Goal: Information Seeking & Learning: Find specific page/section

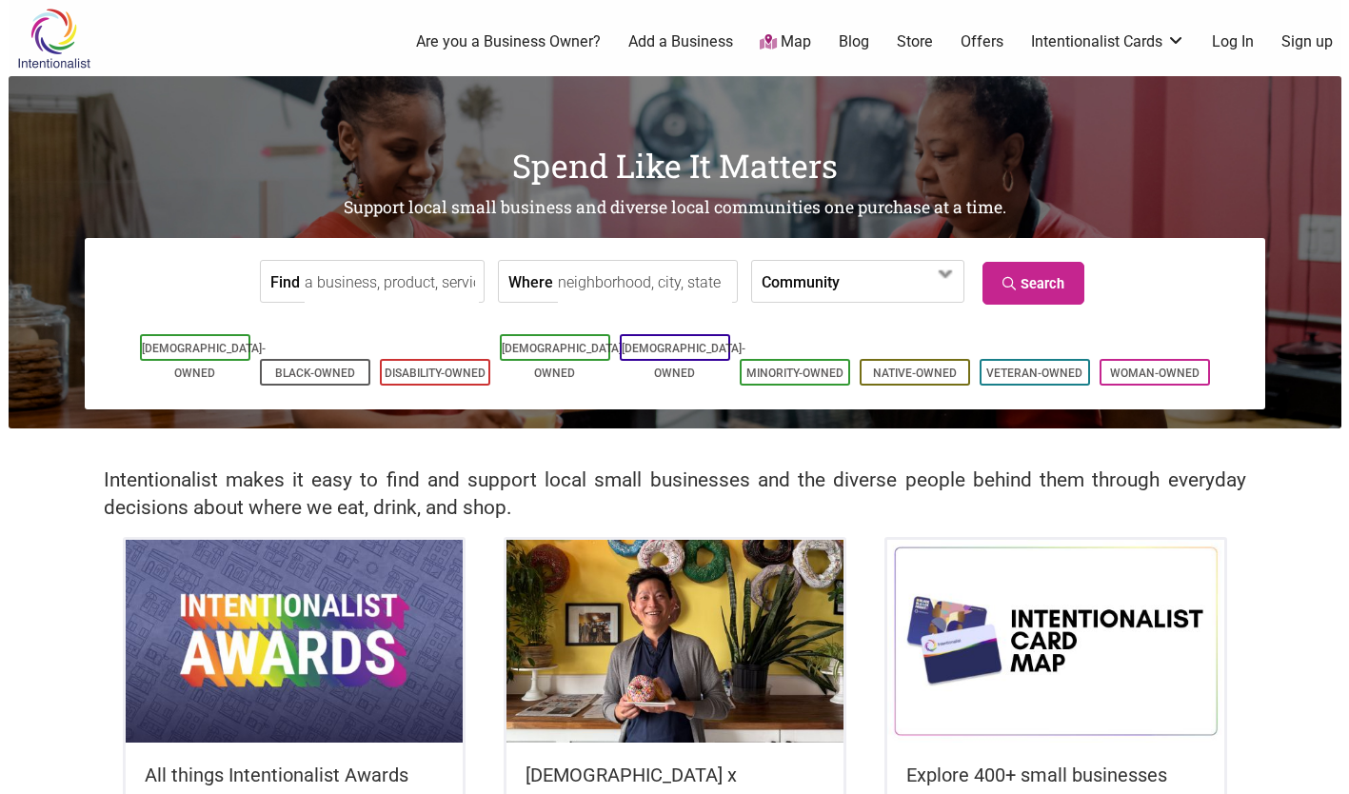
click at [605, 288] on input "Where" at bounding box center [645, 282] width 174 height 43
type input "[GEOGRAPHIC_DATA], [GEOGRAPHIC_DATA]"
click at [853, 268] on span at bounding box center [894, 283] width 82 height 32
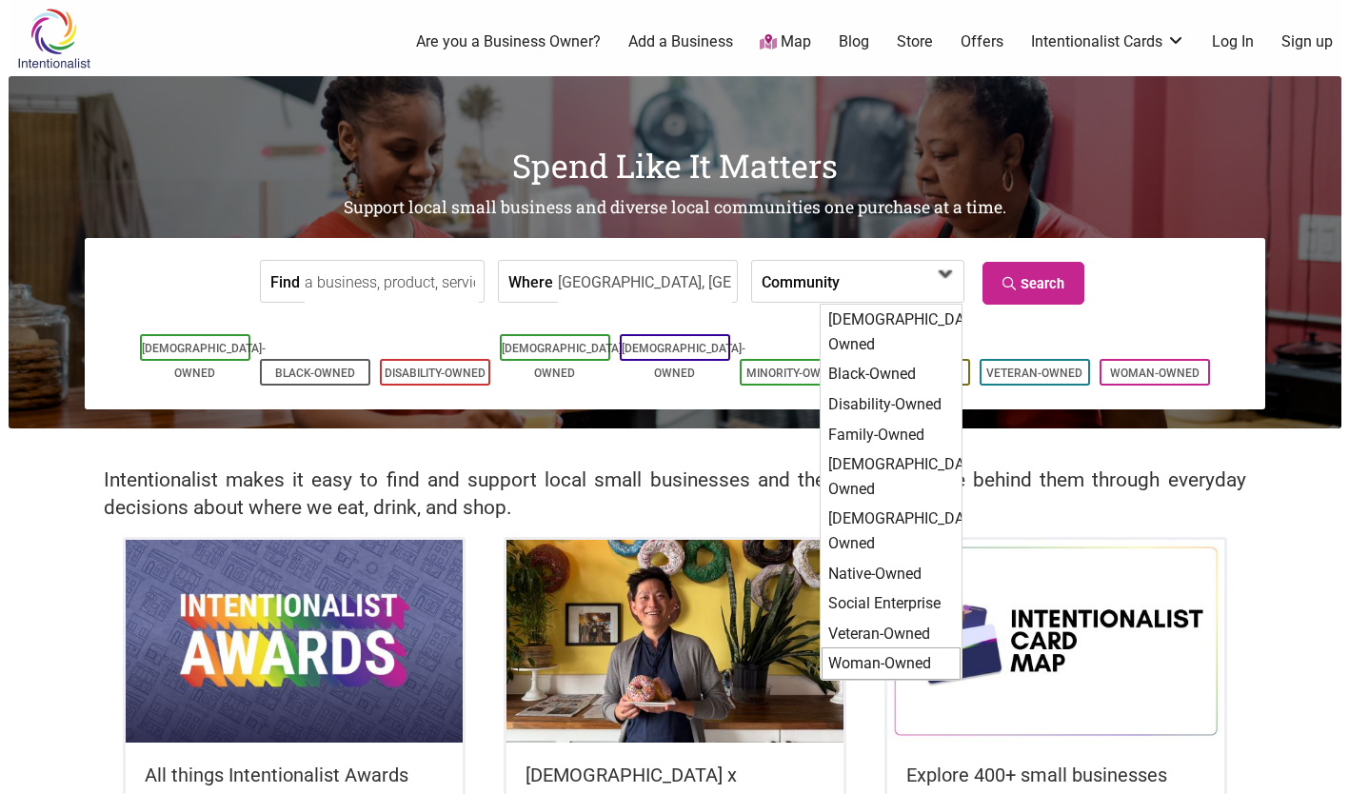
click at [892, 647] on div "Woman-Owned" at bounding box center [891, 663] width 139 height 32
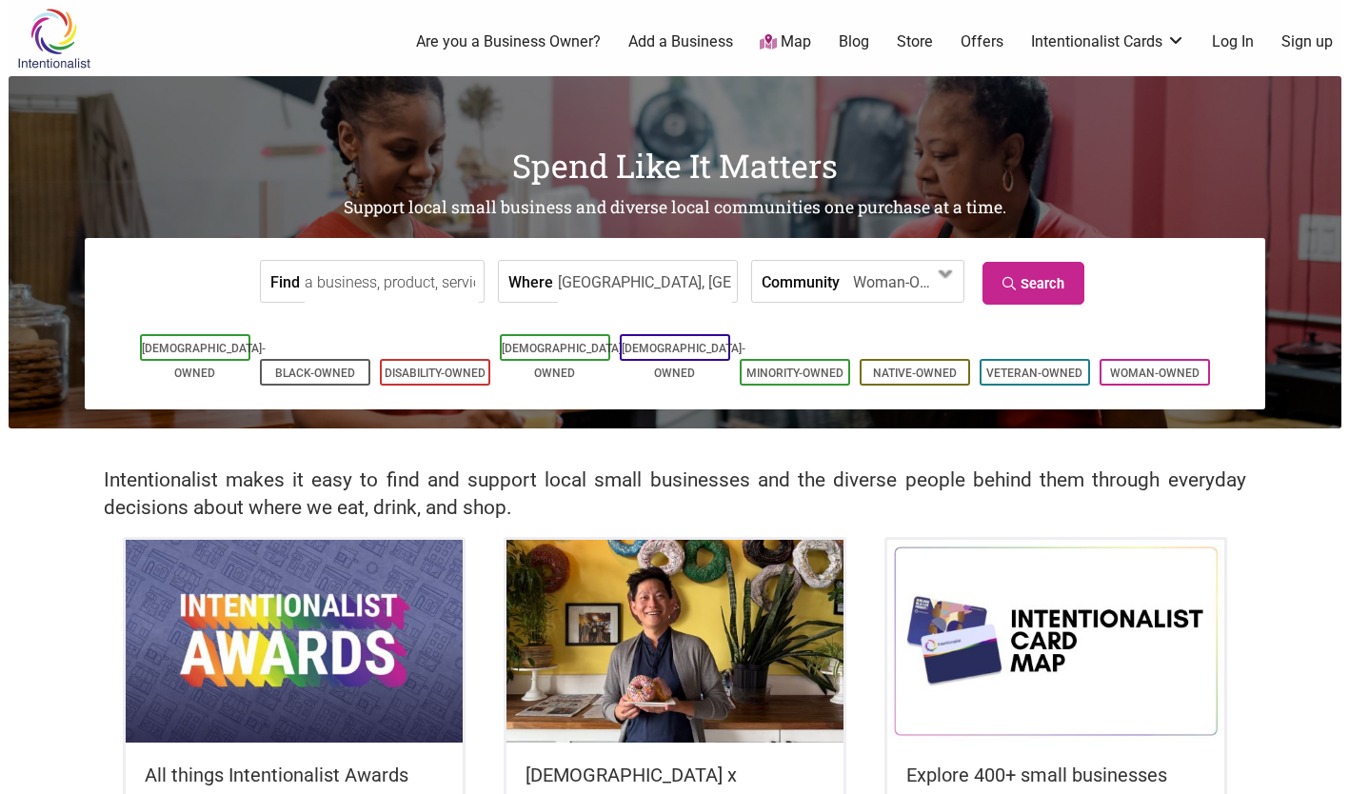
click at [361, 295] on input "Find" at bounding box center [392, 282] width 174 height 43
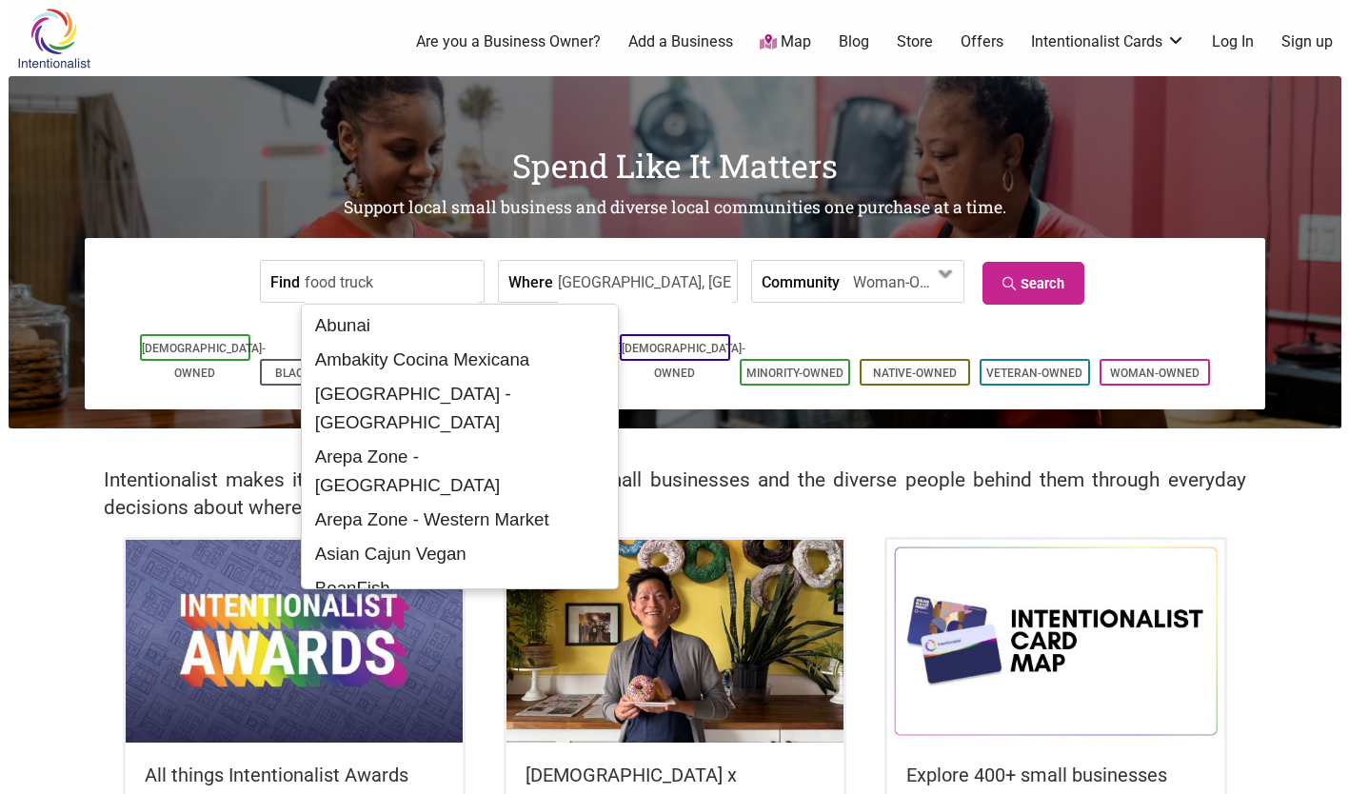
type input "food truck"
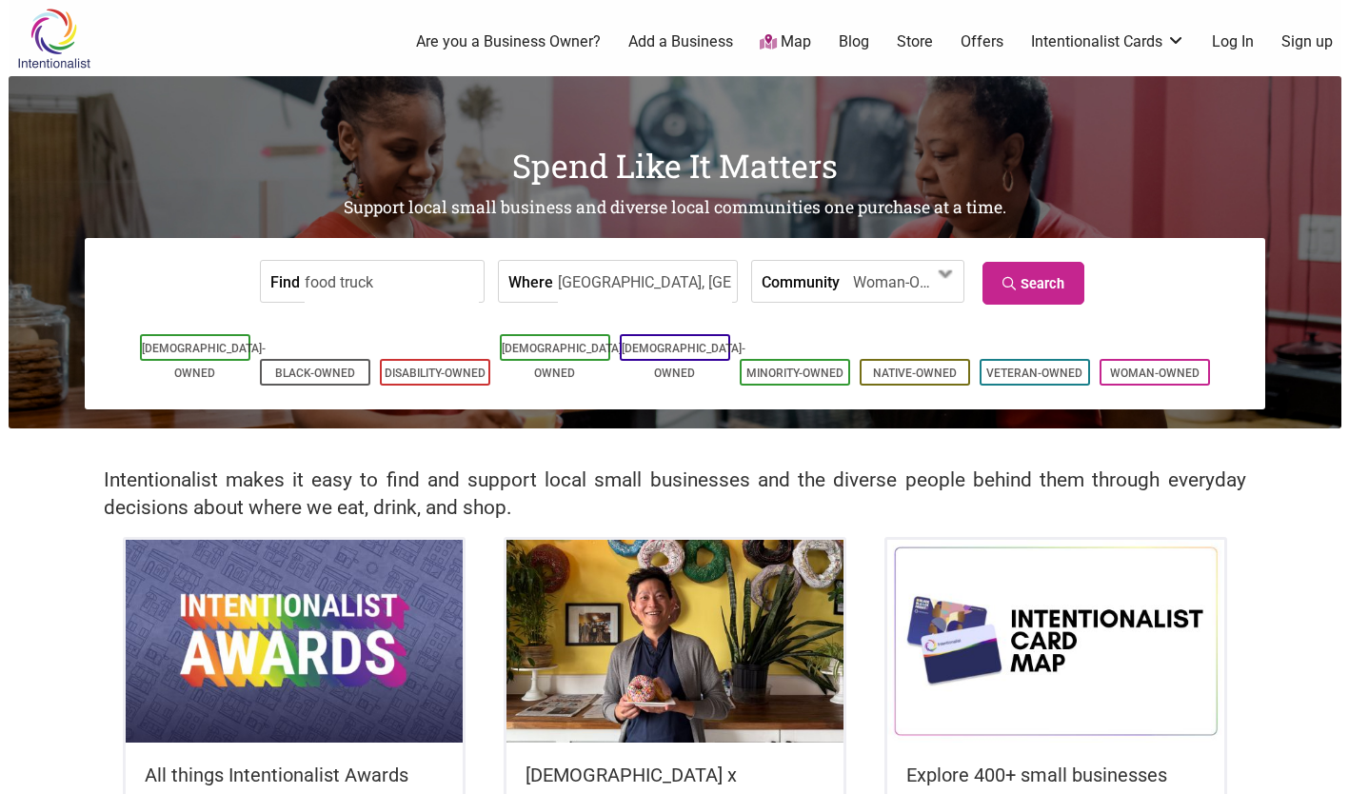
click at [1051, 280] on link "Search" at bounding box center [1033, 283] width 102 height 43
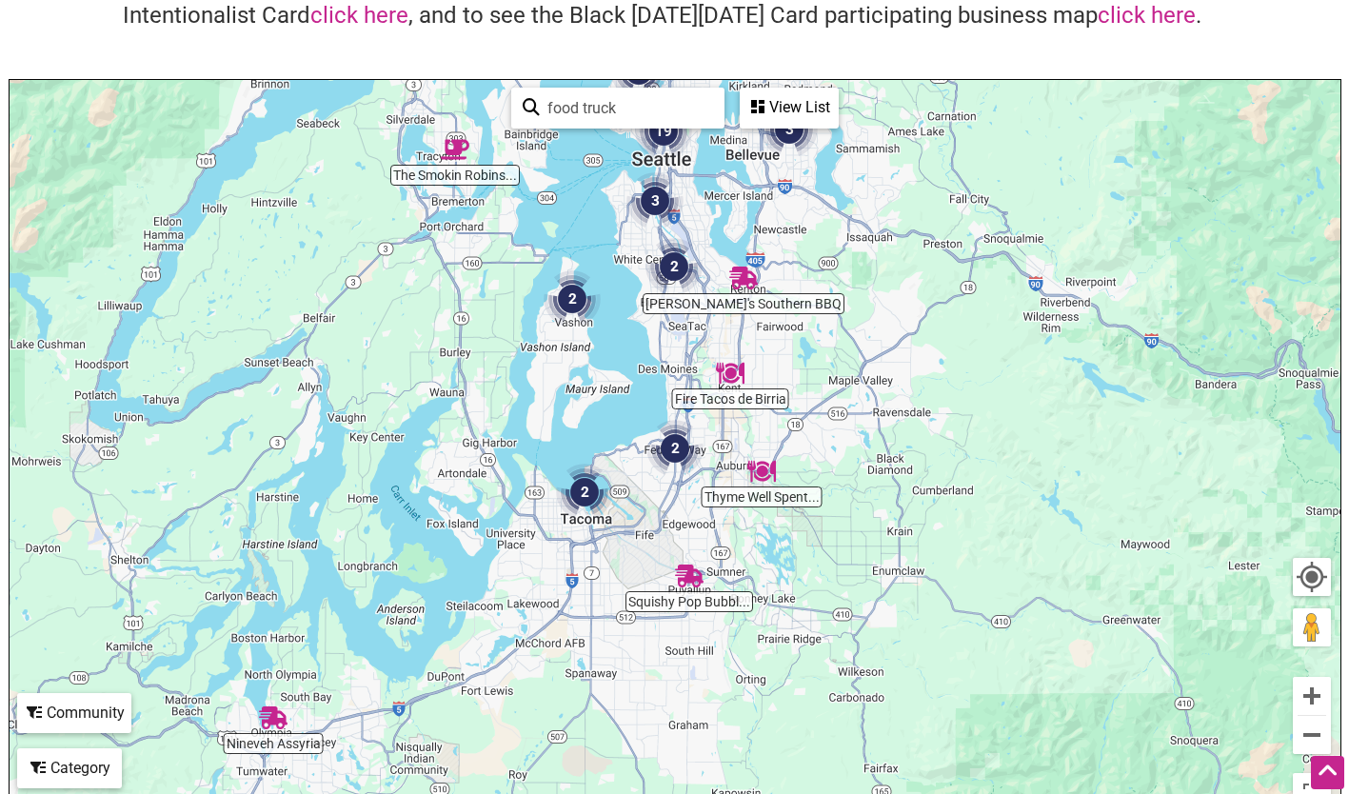
scroll to position [176, 0]
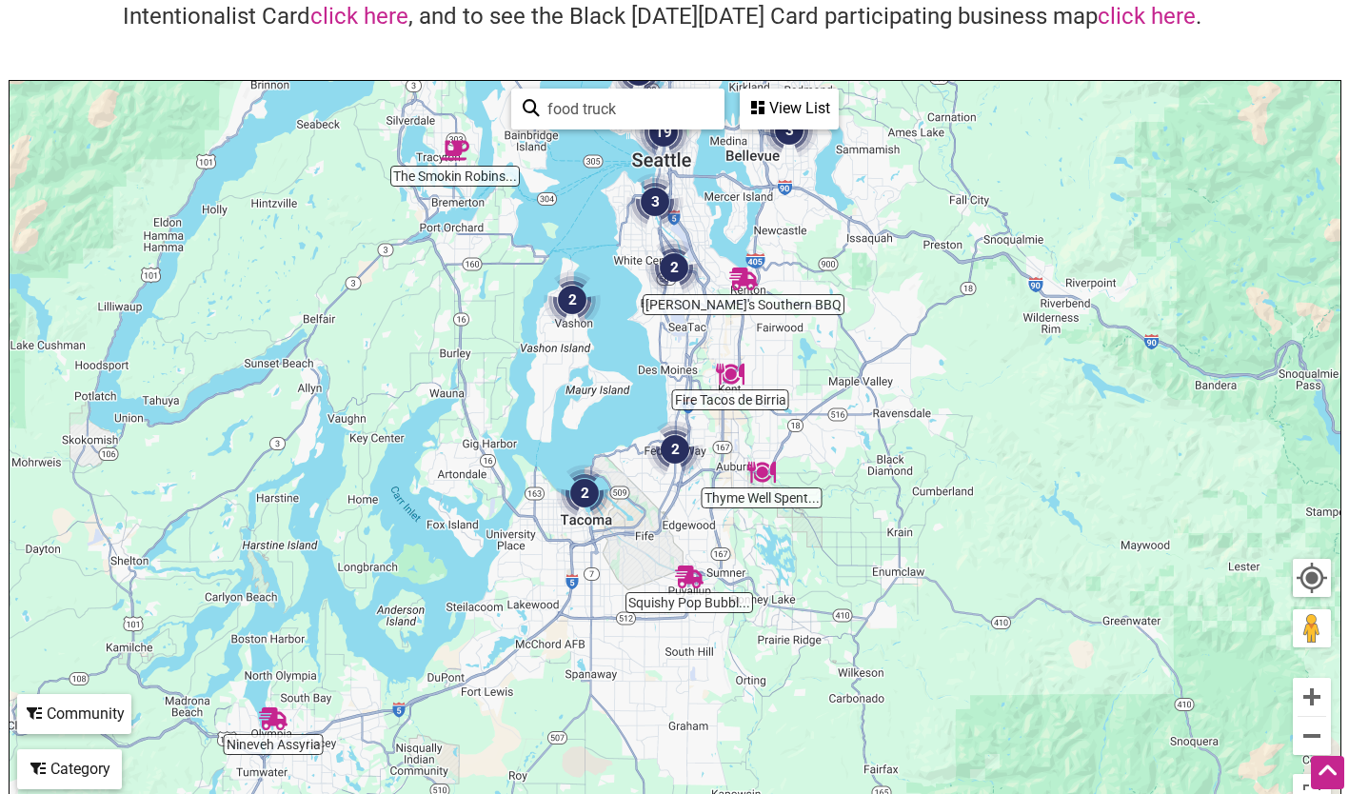
click at [677, 454] on img "2" at bounding box center [675, 449] width 72 height 72
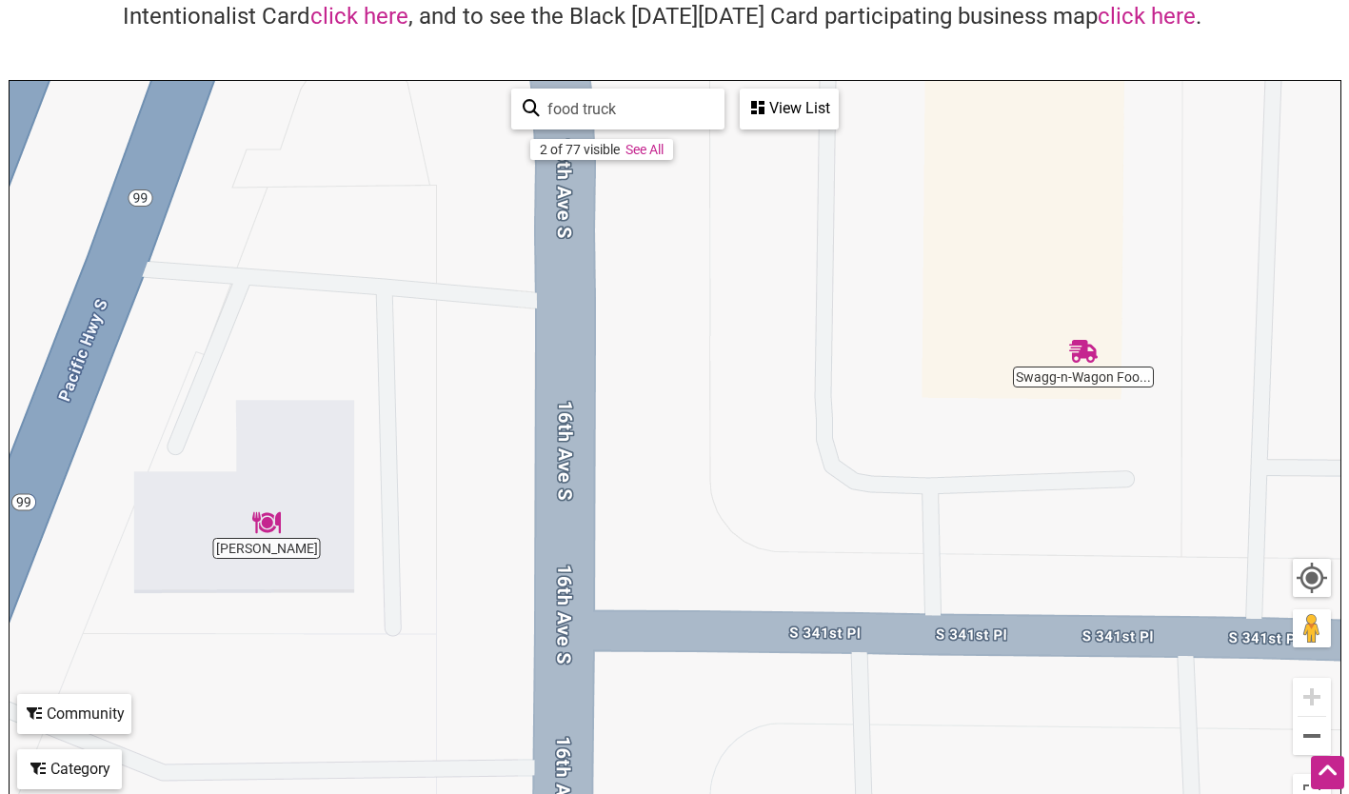
click at [1078, 349] on img "Swagg-n-Wagon Food Truck" at bounding box center [1083, 351] width 44 height 44
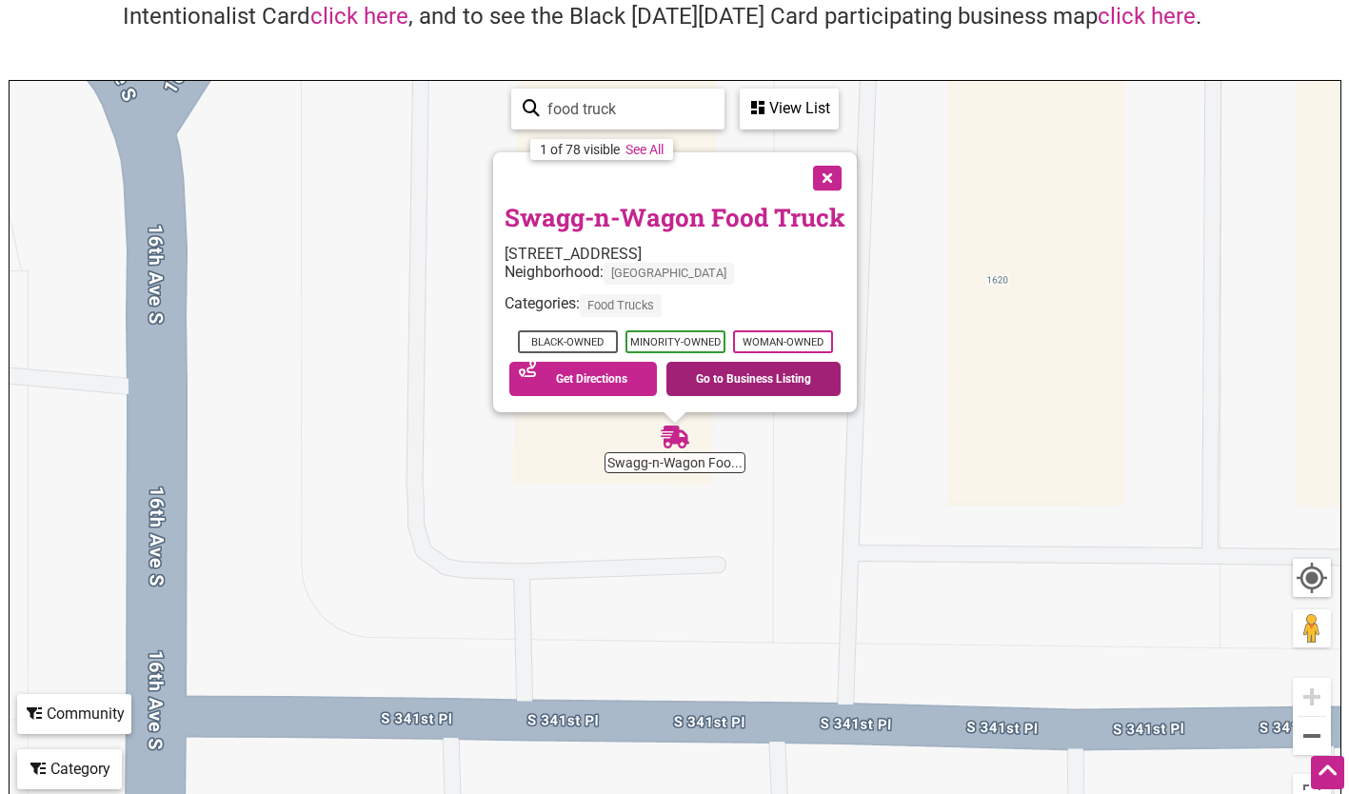
click at [739, 373] on link "Go to Business Listing" at bounding box center [753, 379] width 174 height 34
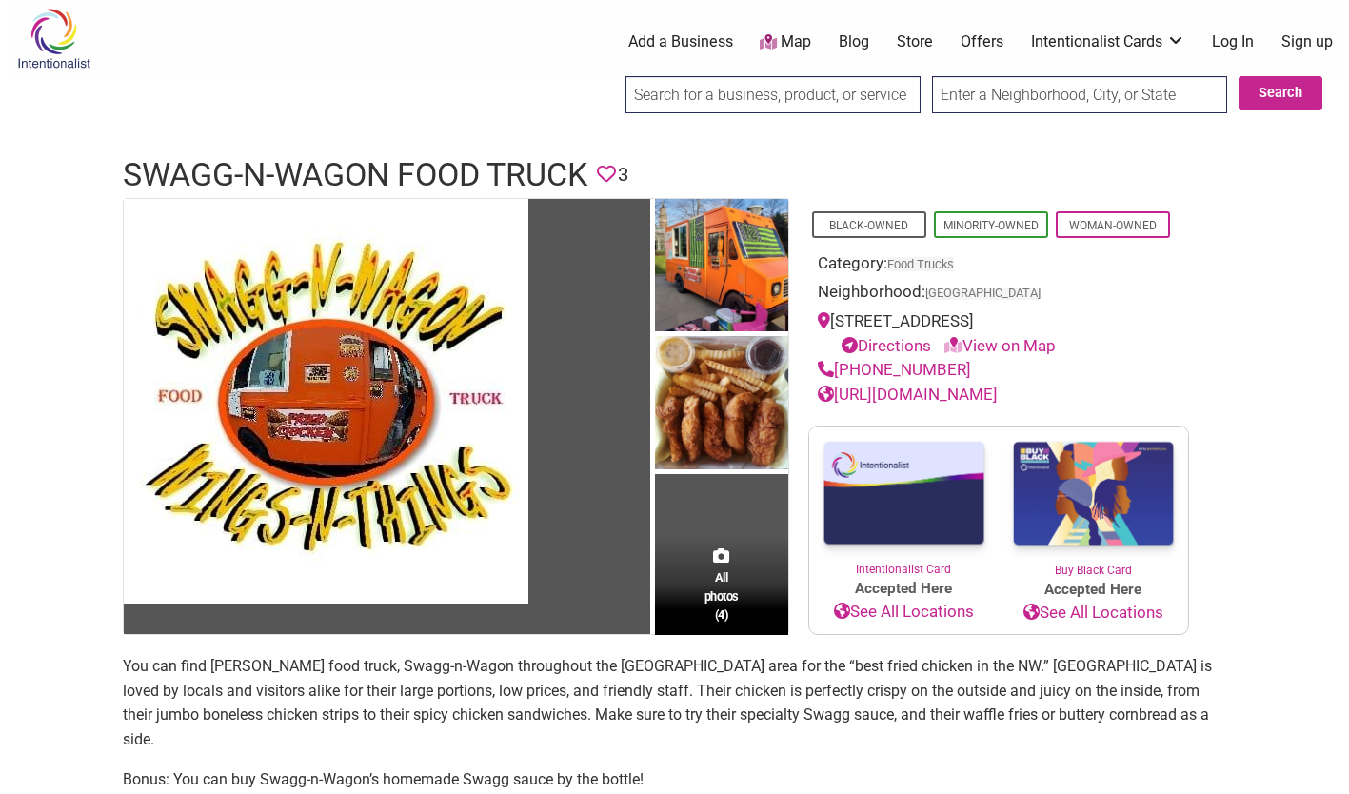
click at [727, 285] on img at bounding box center [721, 268] width 133 height 138
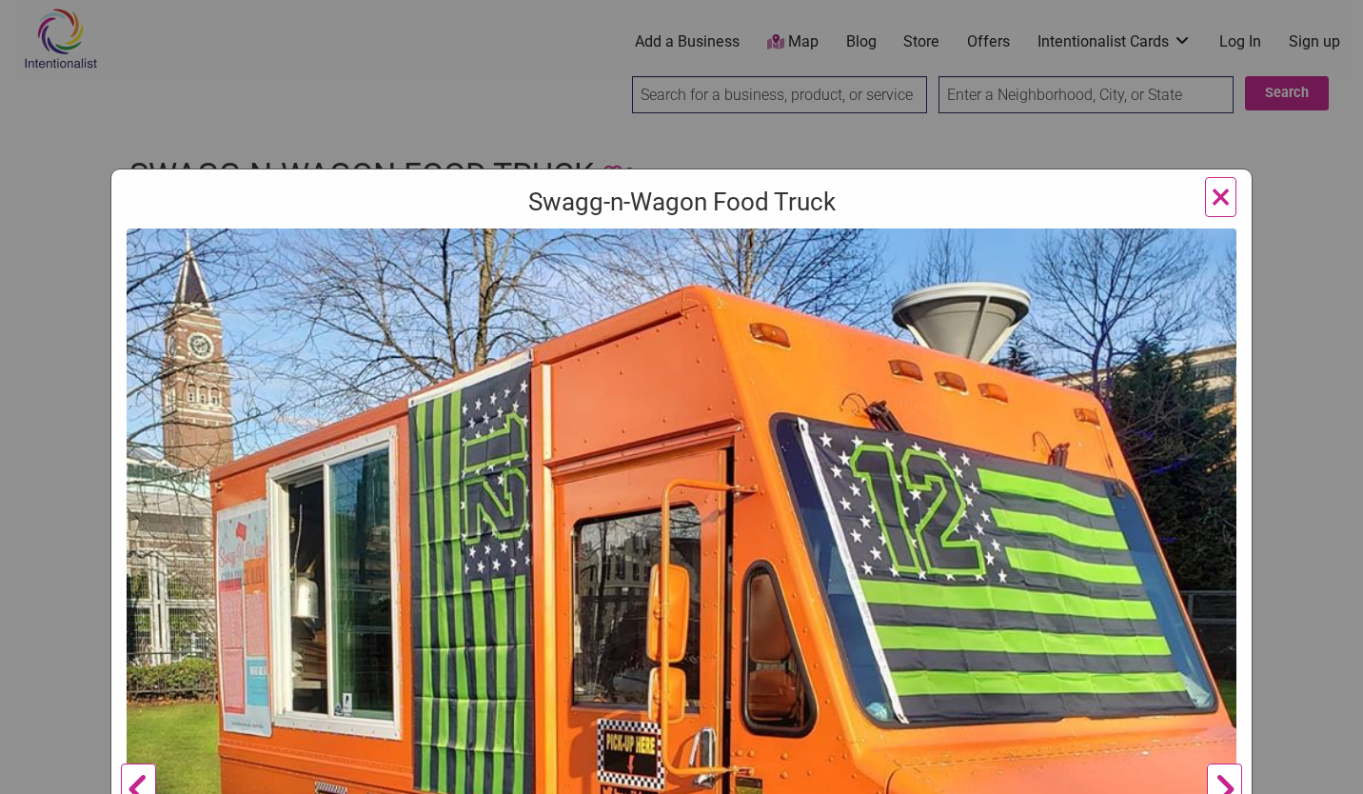
click at [1212, 194] on span "×" at bounding box center [1221, 196] width 20 height 45
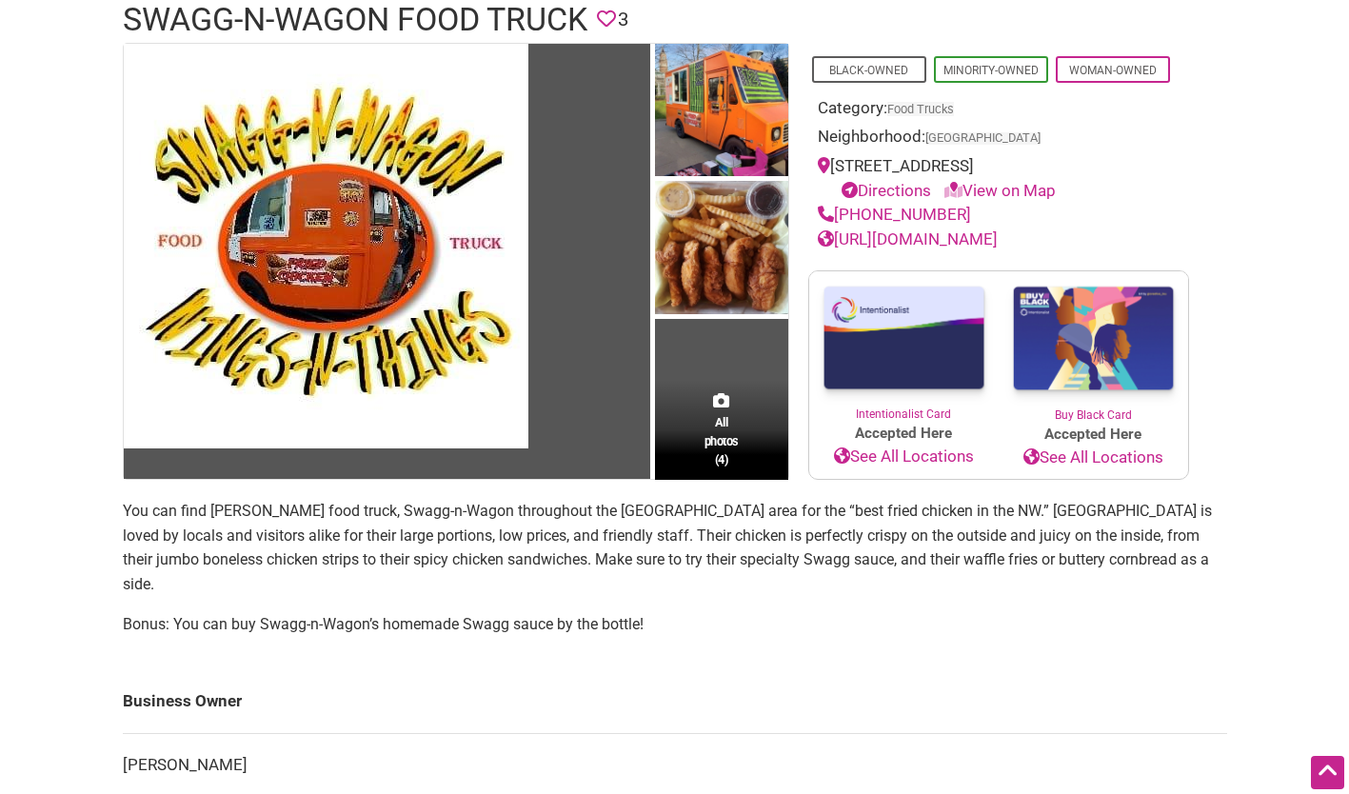
scroll to position [89, 0]
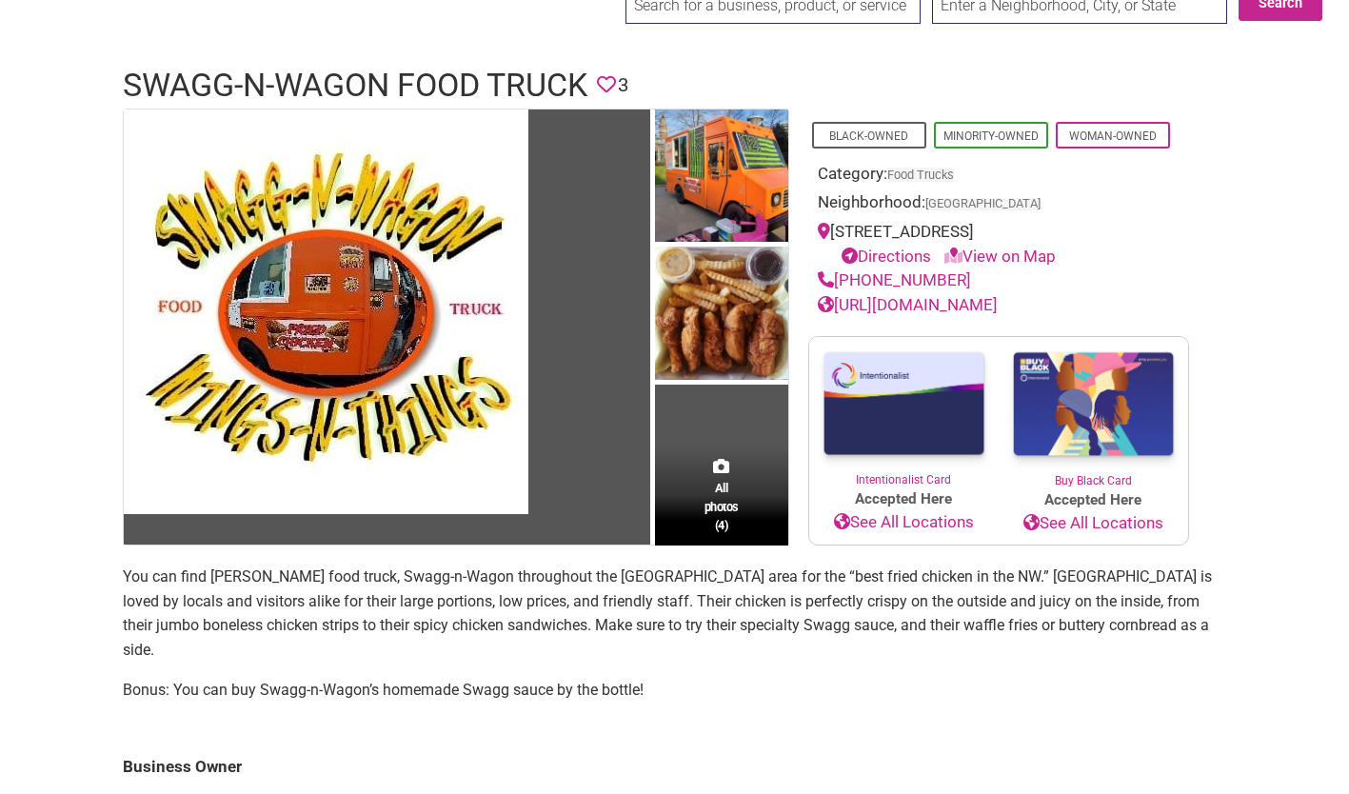
click at [928, 695] on main "All photos (4) Black-Owned Minority-Owned Woman-Owned Category: Food Trucks Nei…" at bounding box center [675, 659] width 1104 height 1100
click at [1022, 260] on link "View on Map" at bounding box center [999, 256] width 111 height 19
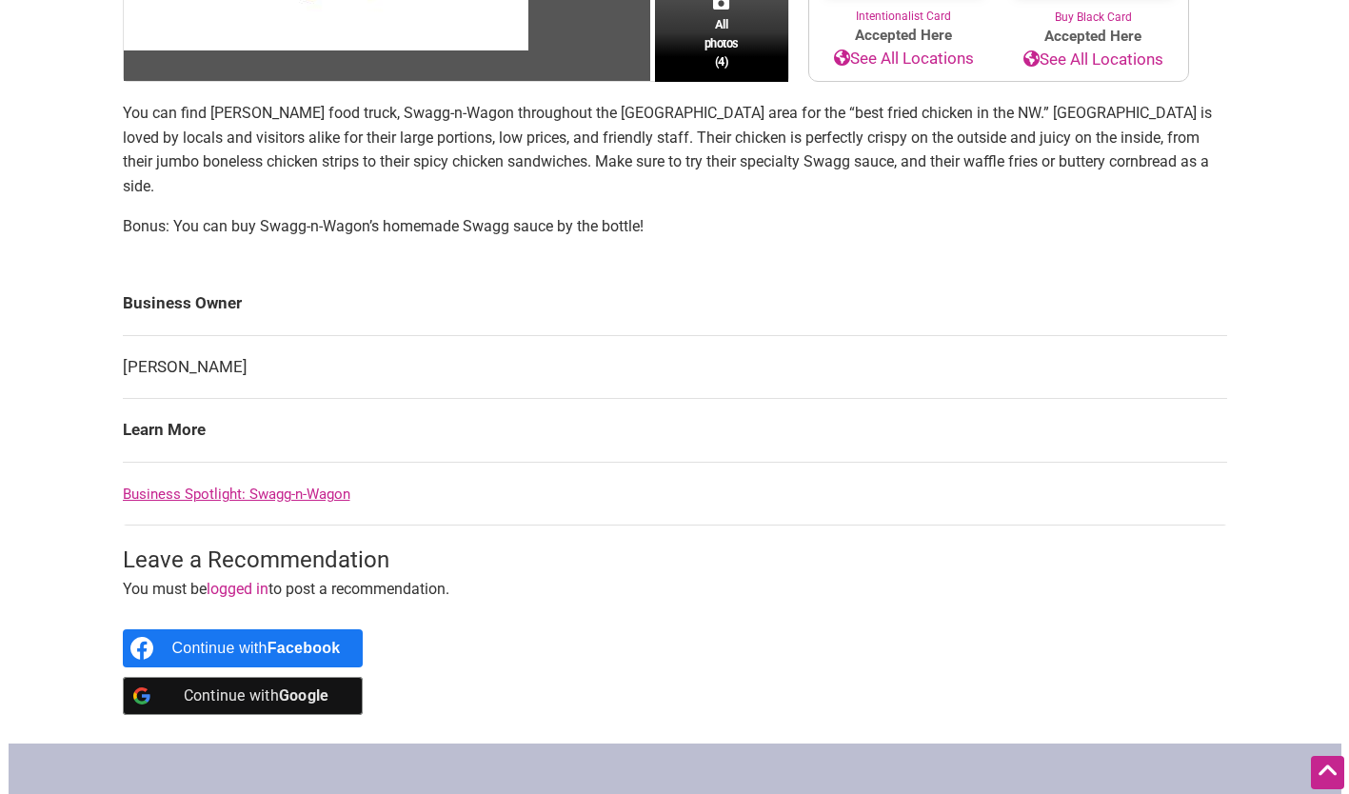
scroll to position [556, 0]
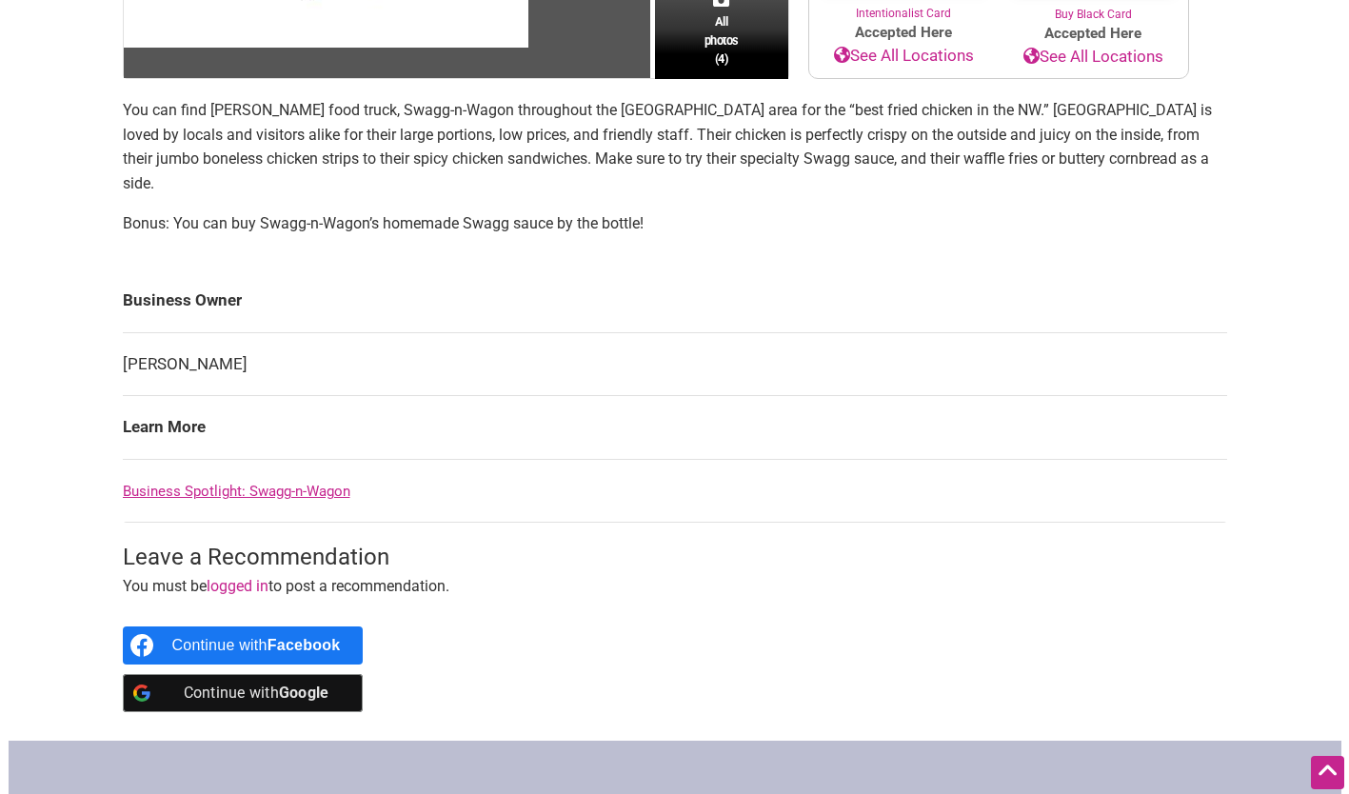
click at [211, 332] on td "Monique Gatterson" at bounding box center [675, 364] width 1104 height 64
